Goal: Book appointment/travel/reservation

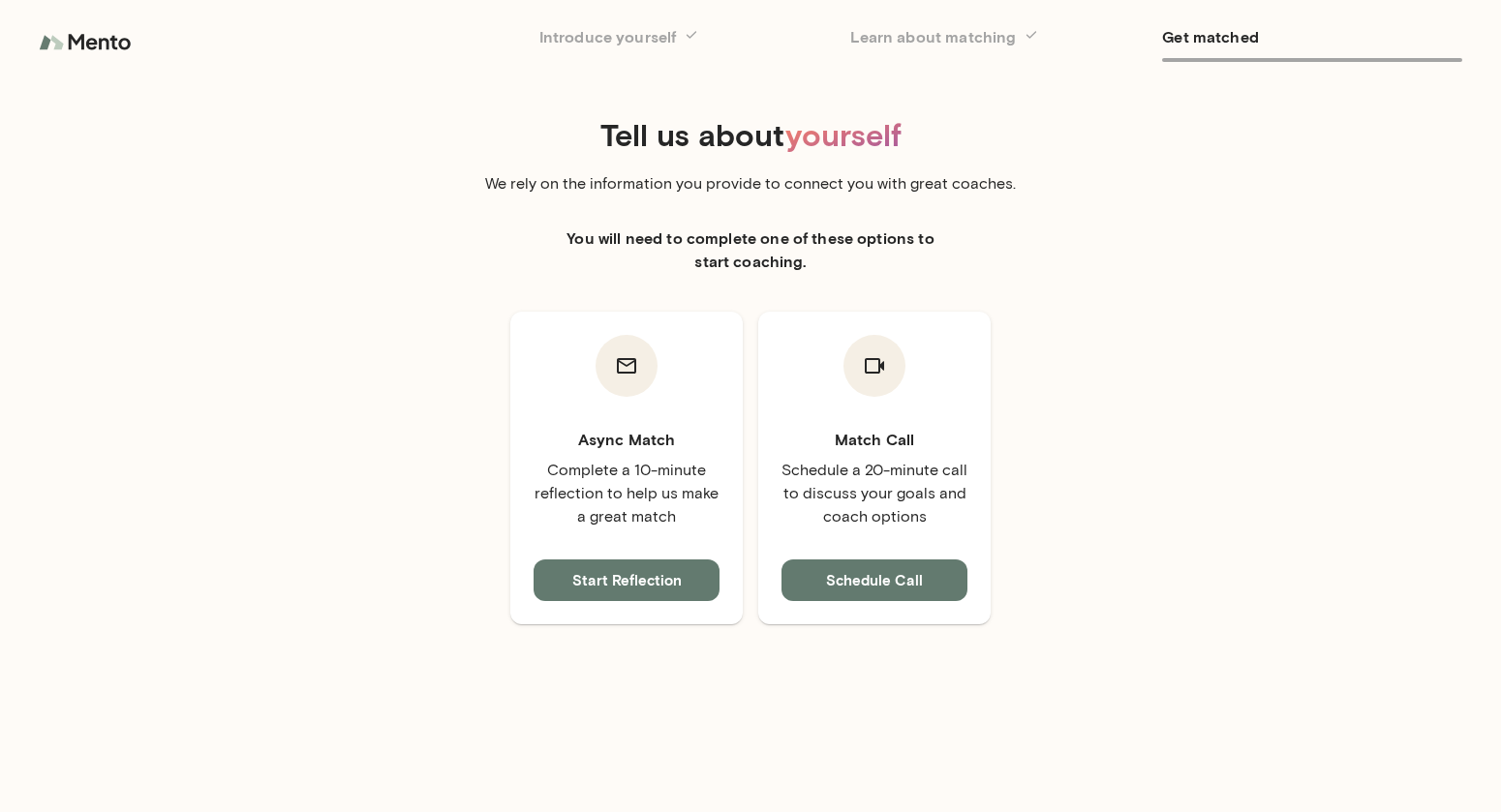
click at [67, 50] on img at bounding box center [87, 42] width 97 height 39
click at [106, 37] on img at bounding box center [87, 42] width 97 height 39
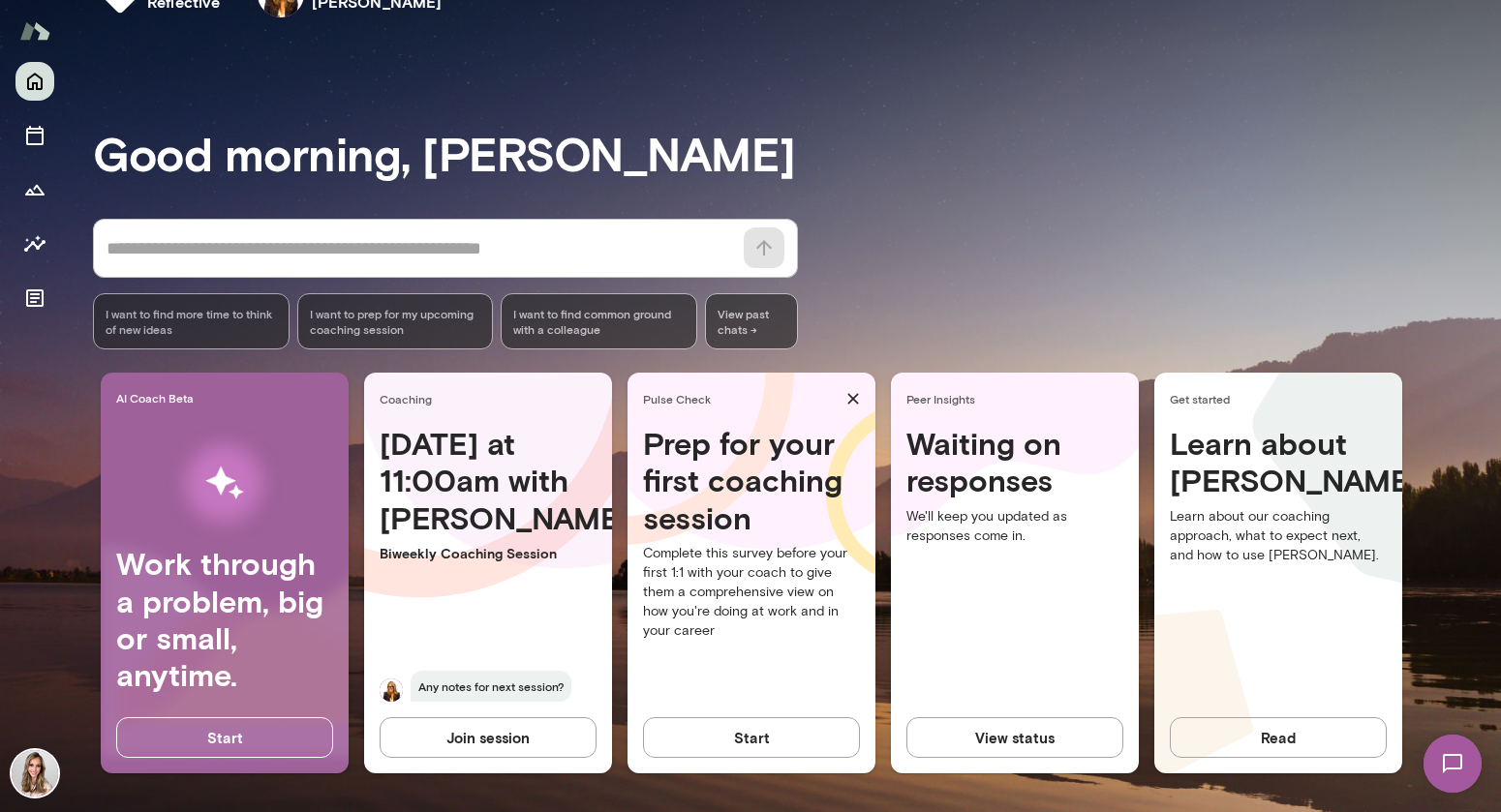
scroll to position [59, 0]
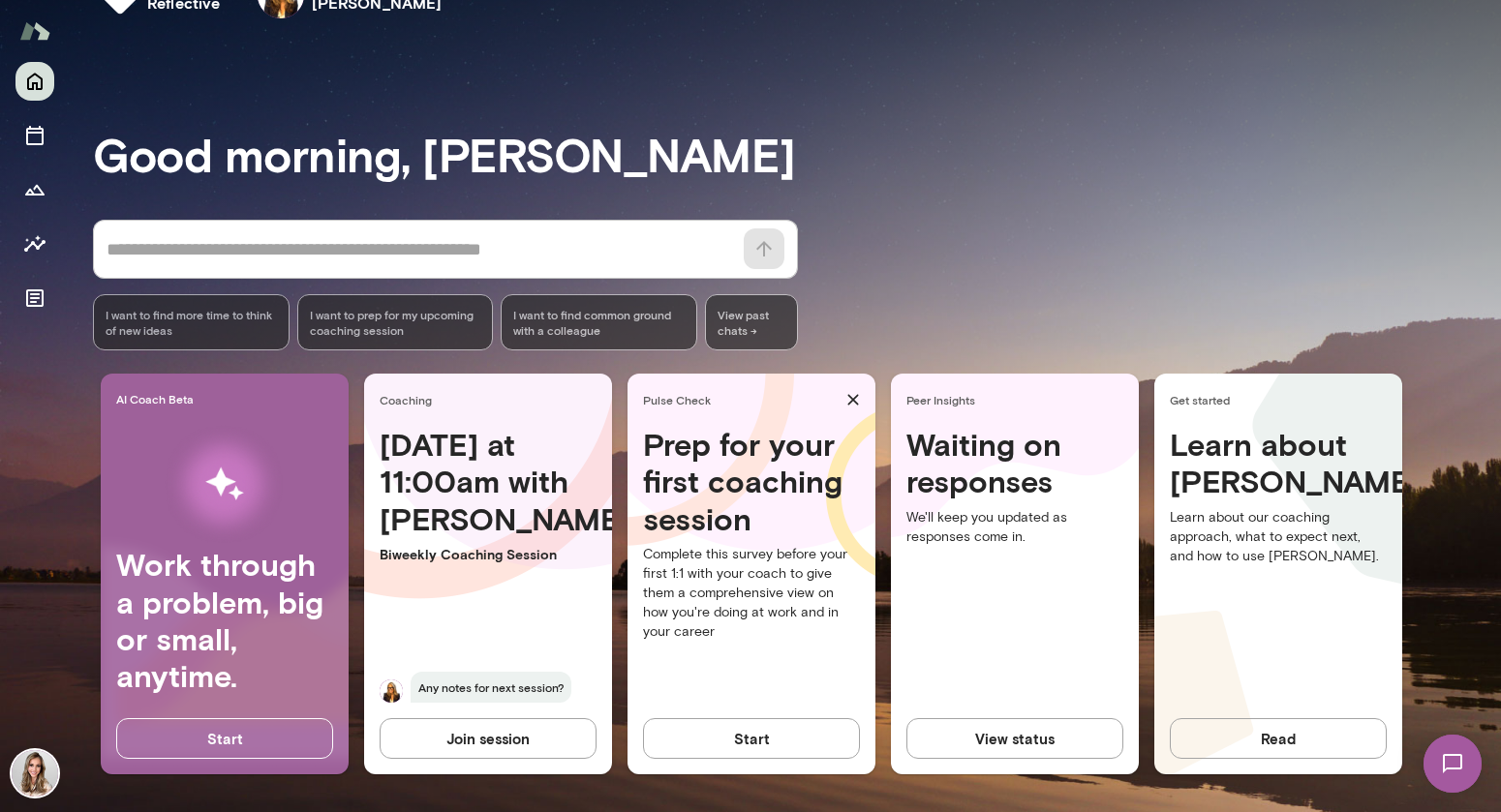
click at [429, 468] on h4 "Today at 11:00am with Melissa" at bounding box center [488, 480] width 217 height 111
click at [434, 569] on div "Today at 11:00am with Melissa Biweekly Coaching Session Any notes for next sess…" at bounding box center [488, 575] width 248 height 300
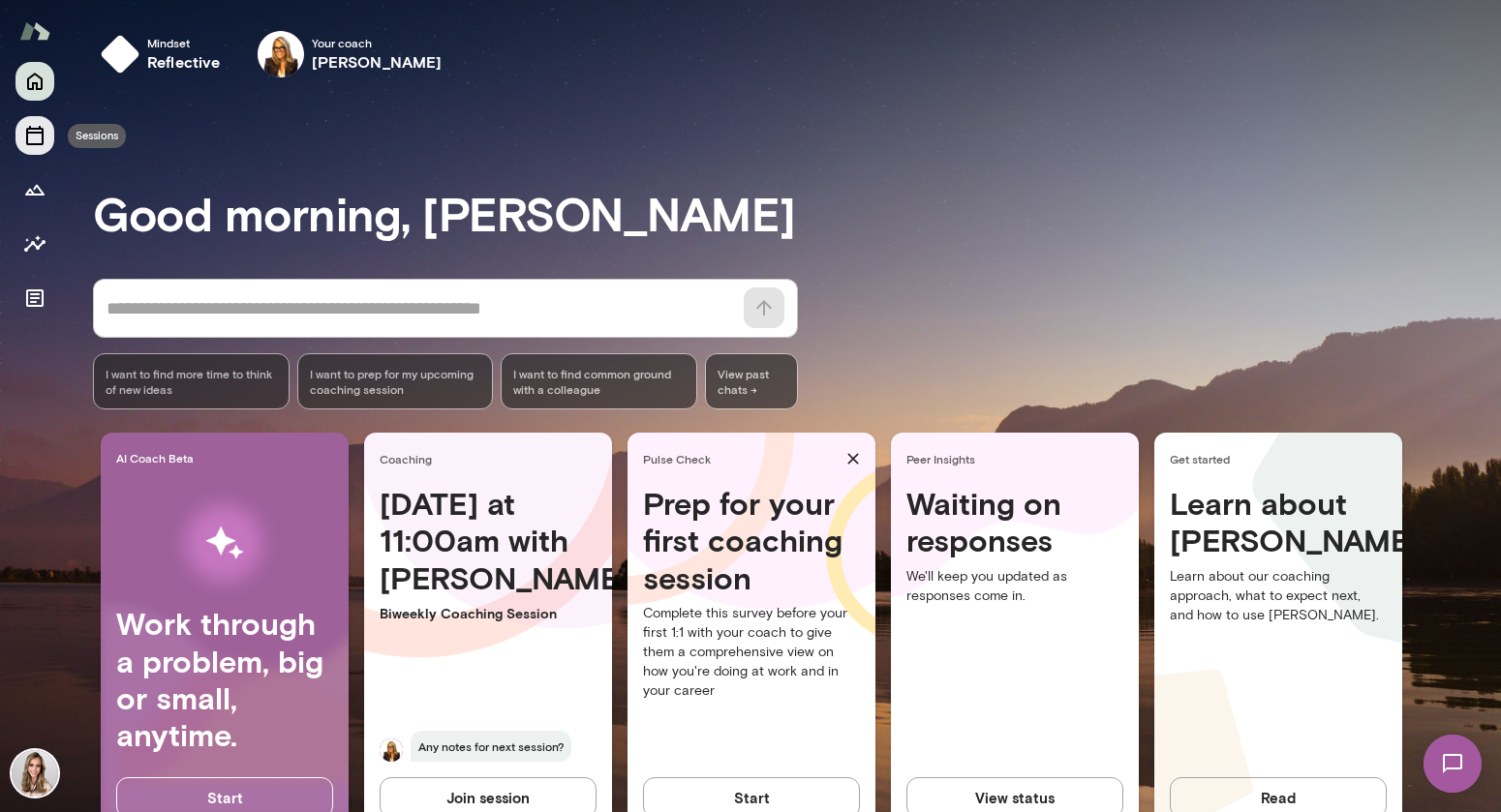
click at [33, 129] on icon "Sessions" at bounding box center [34, 135] width 17 height 19
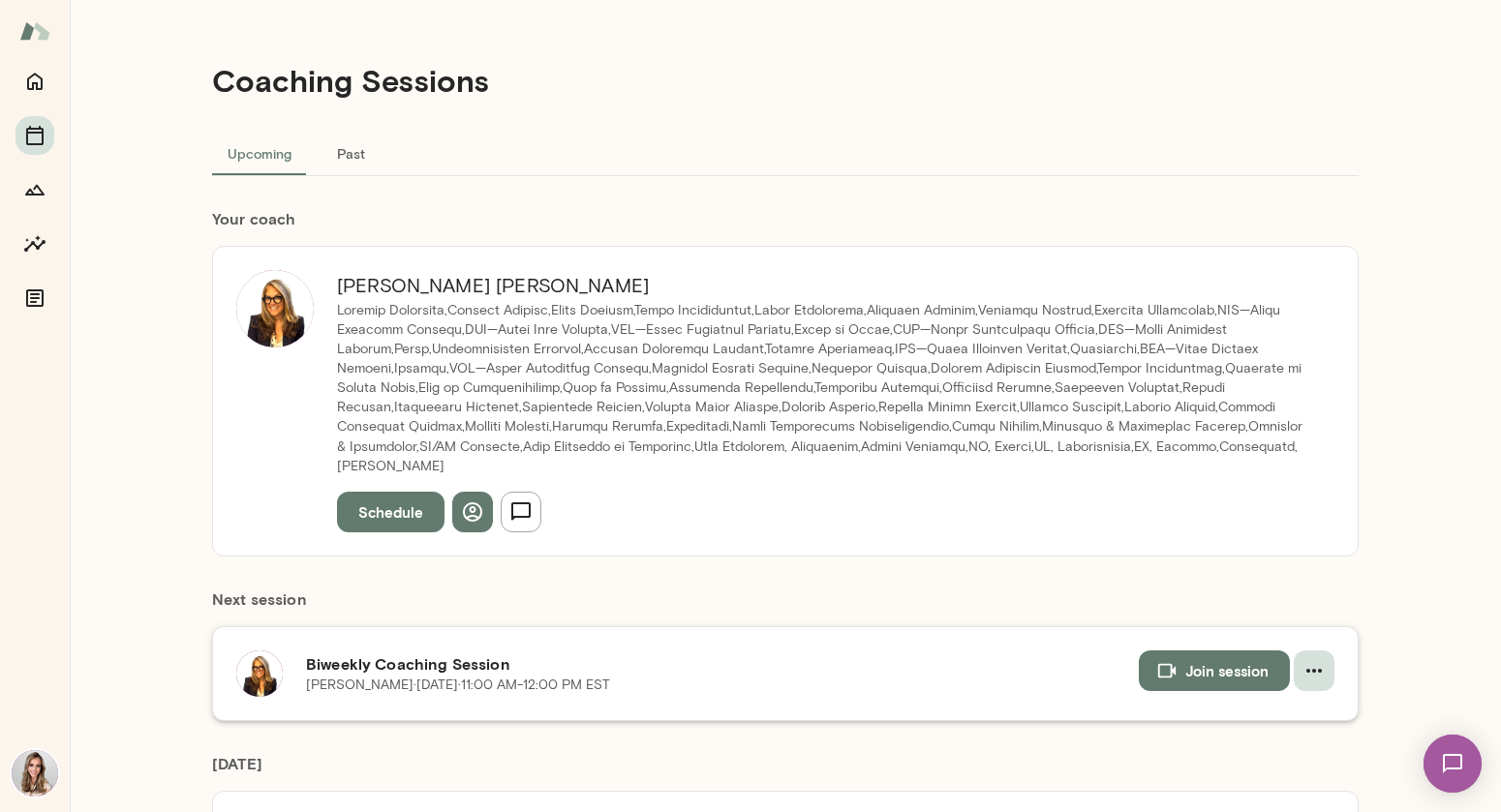
click at [1307, 659] on icon "button" at bounding box center [1313, 670] width 23 height 23
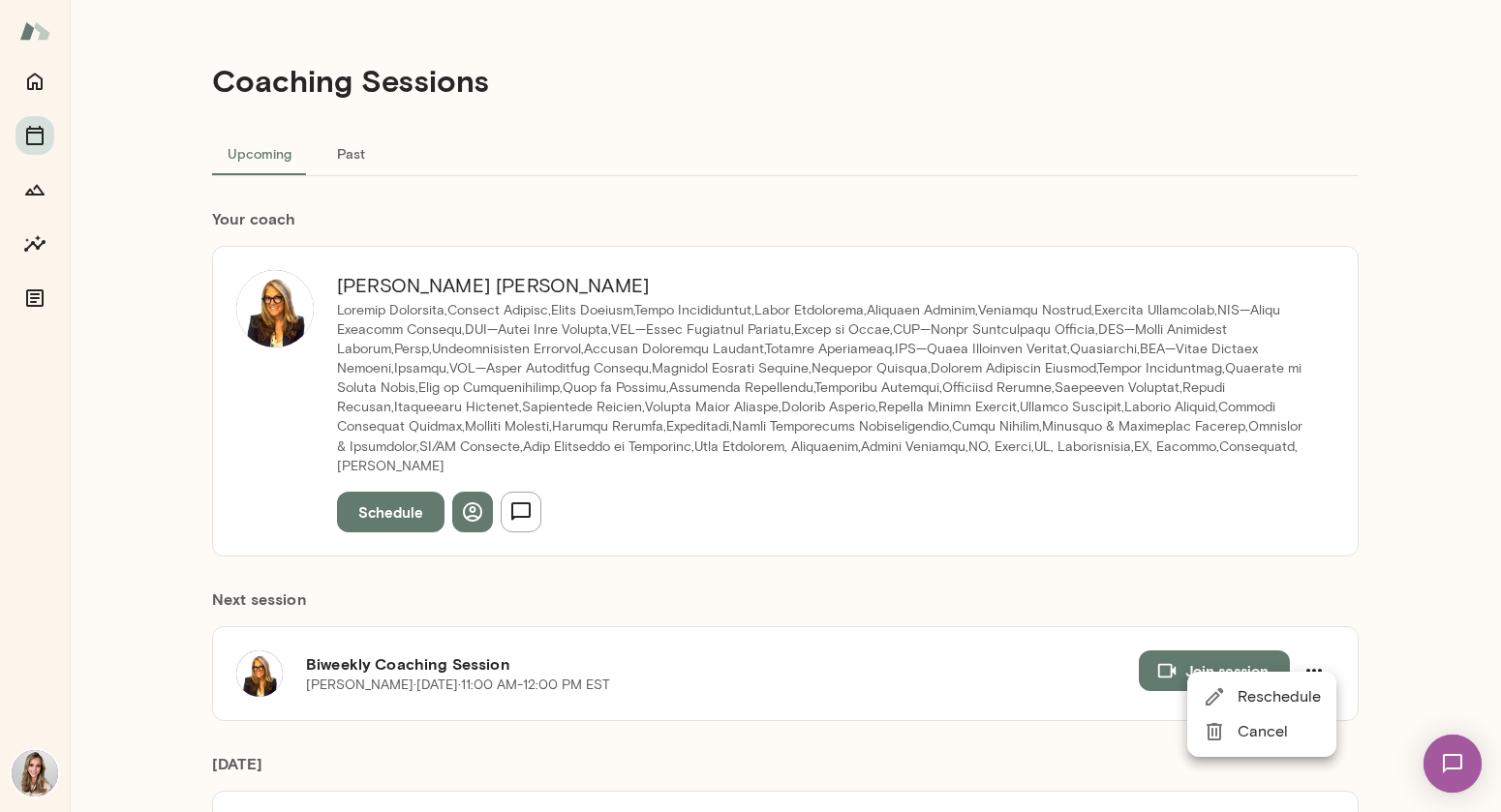
click at [1266, 736] on span "Cancel" at bounding box center [1278, 731] width 83 height 23
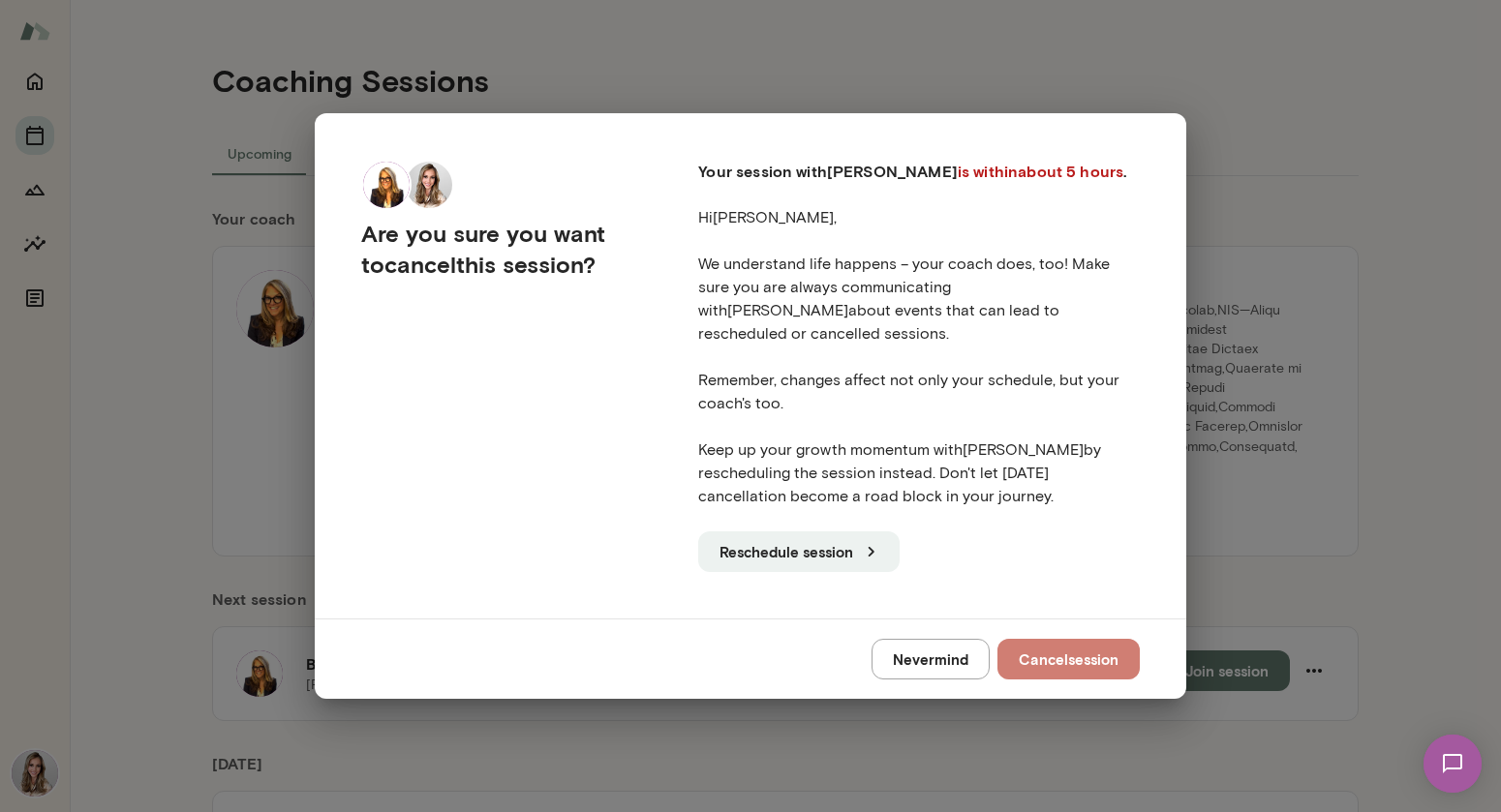
click at [1084, 649] on button "Cancel session" at bounding box center [1068, 658] width 142 height 41
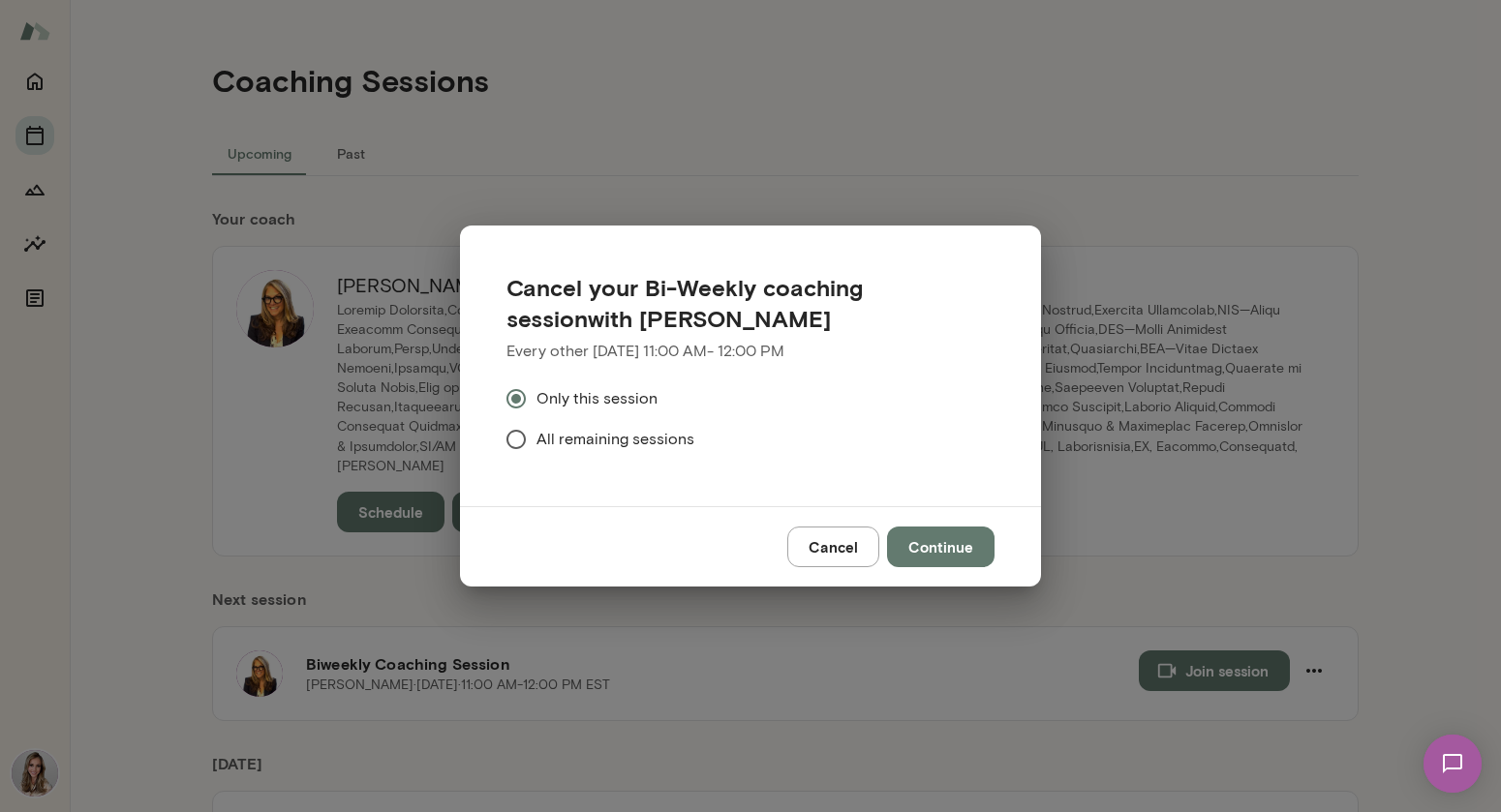
click at [953, 548] on button "Continue" at bounding box center [940, 546] width 108 height 41
